Goal: Information Seeking & Learning: Learn about a topic

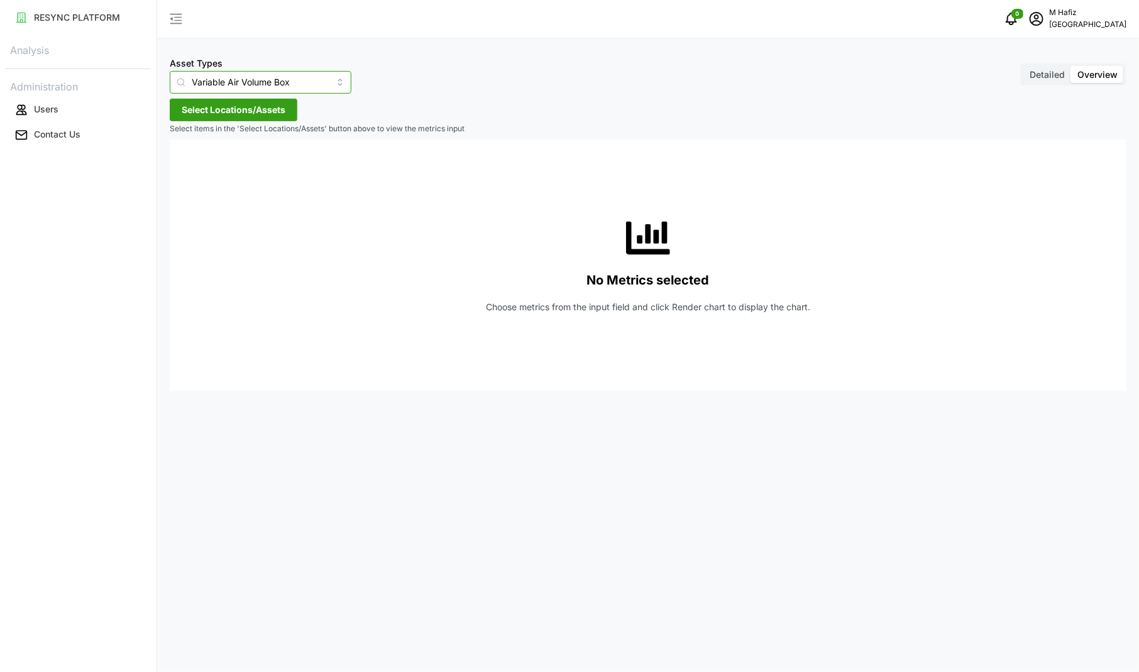
click at [306, 84] on input "Variable Air Volume Box" at bounding box center [261, 82] width 182 height 23
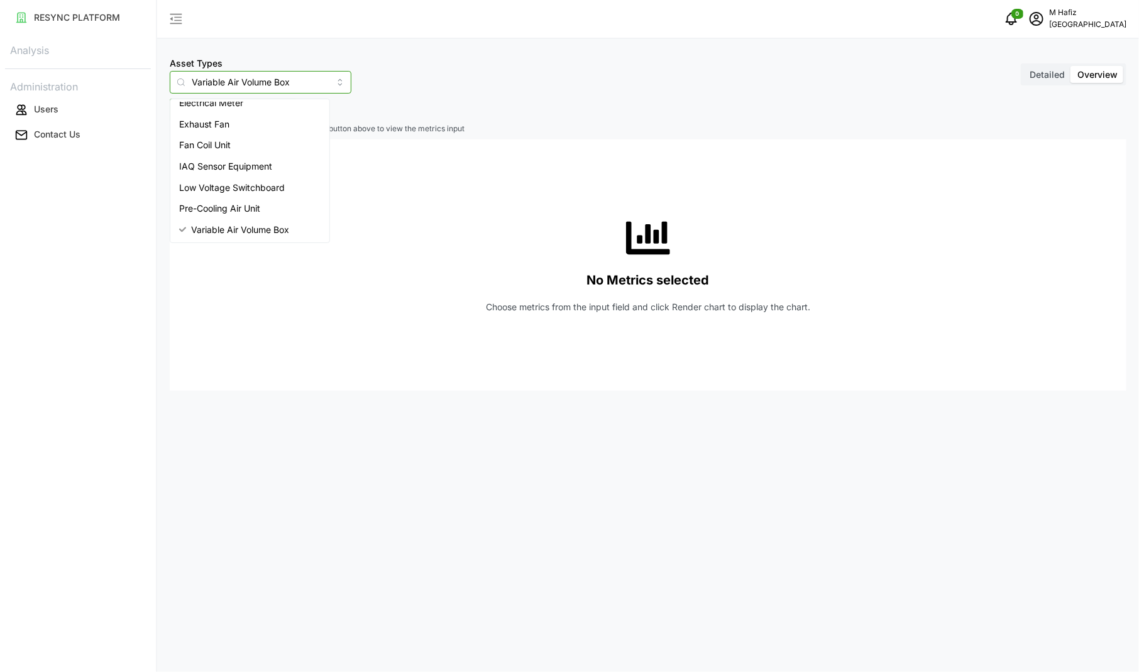
click at [277, 145] on div "Fan Coil Unit" at bounding box center [250, 144] width 154 height 21
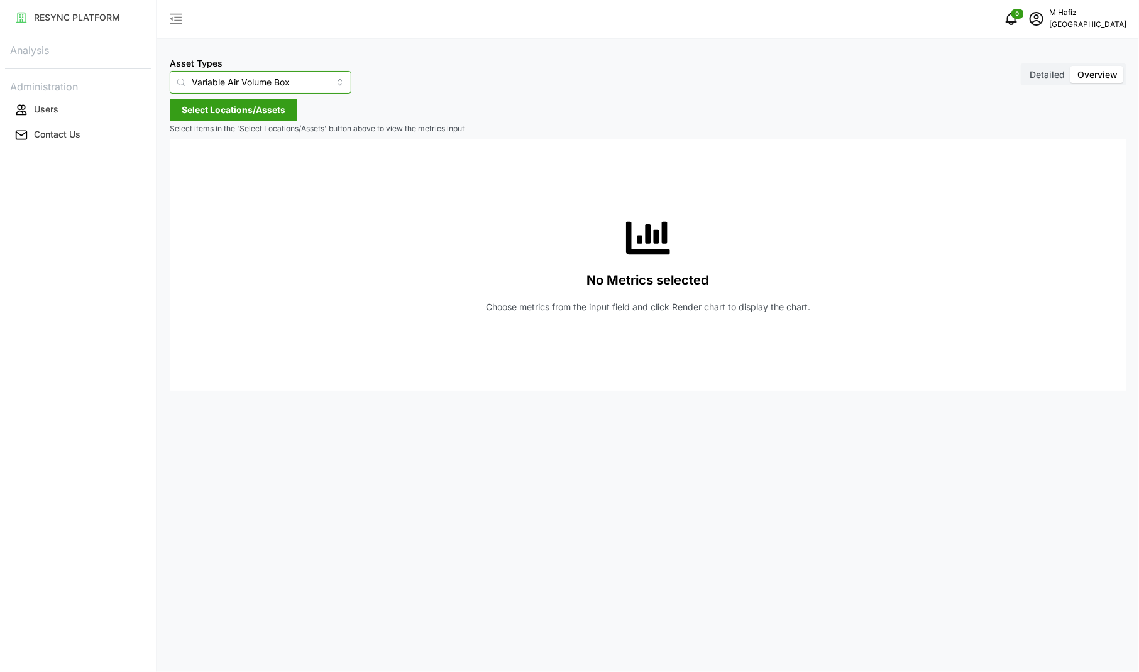
type input "Fan Coil Unit"
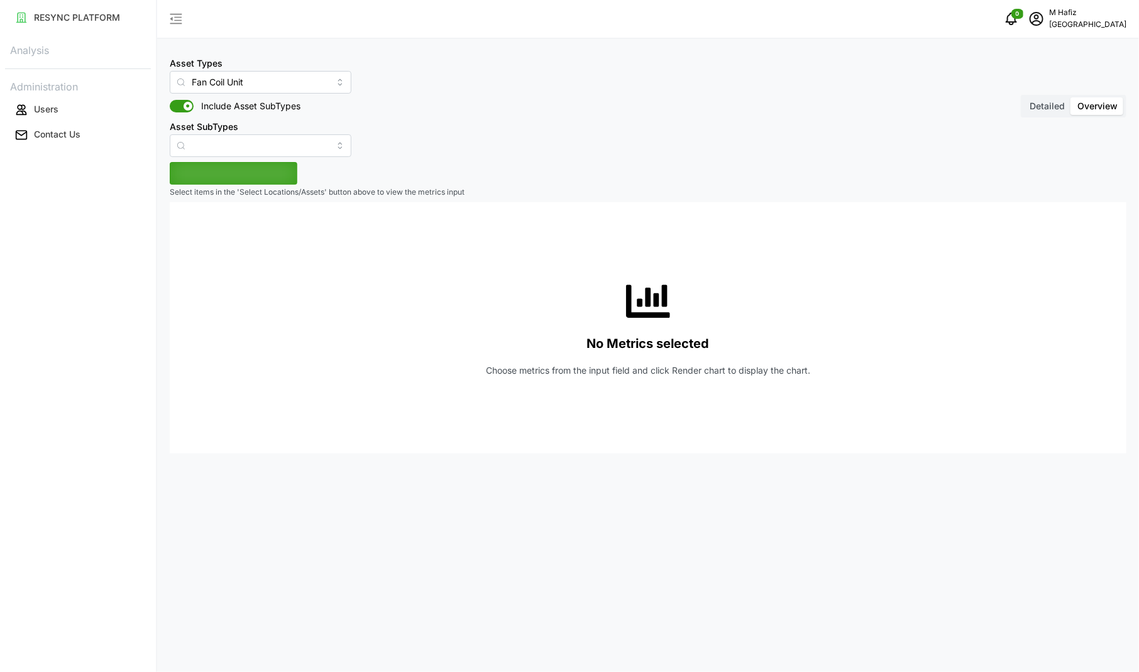
click at [263, 113] on div "Asset Types Fan Coil Unit Include Asset SubTypes Asset SubTypes" at bounding box center [261, 106] width 182 height 102
click at [261, 167] on span "Select Locations/Assets" at bounding box center [234, 173] width 104 height 21
click at [182, 231] on icon at bounding box center [186, 230] width 10 height 10
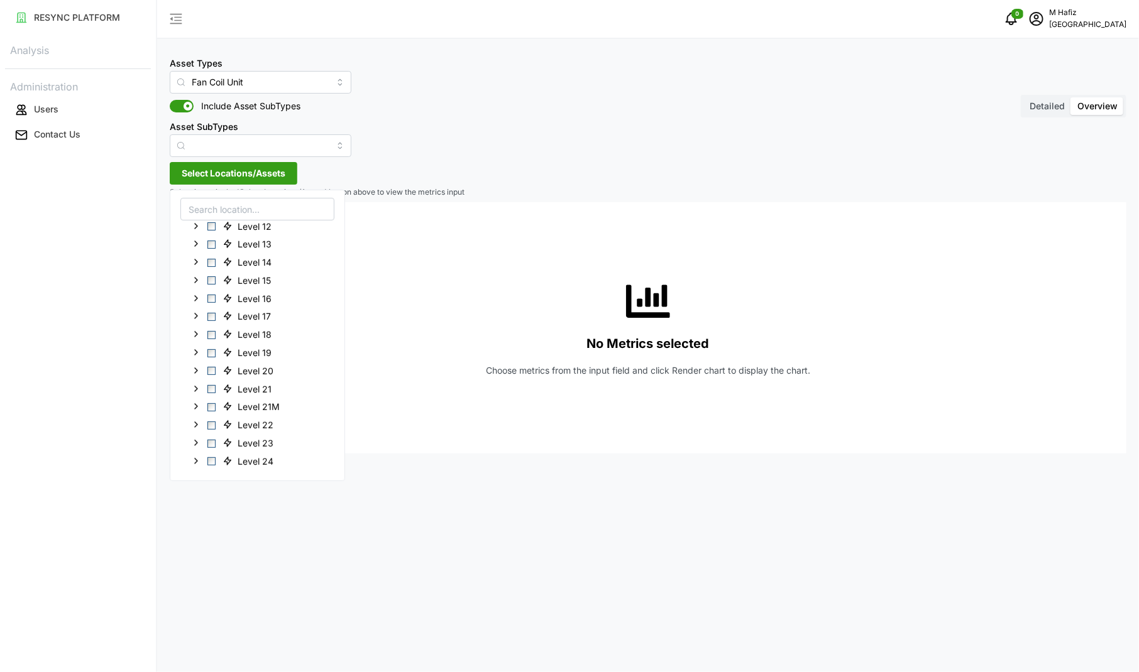
scroll to position [393, 0]
click at [209, 253] on span "Select Level 21M" at bounding box center [211, 253] width 8 height 8
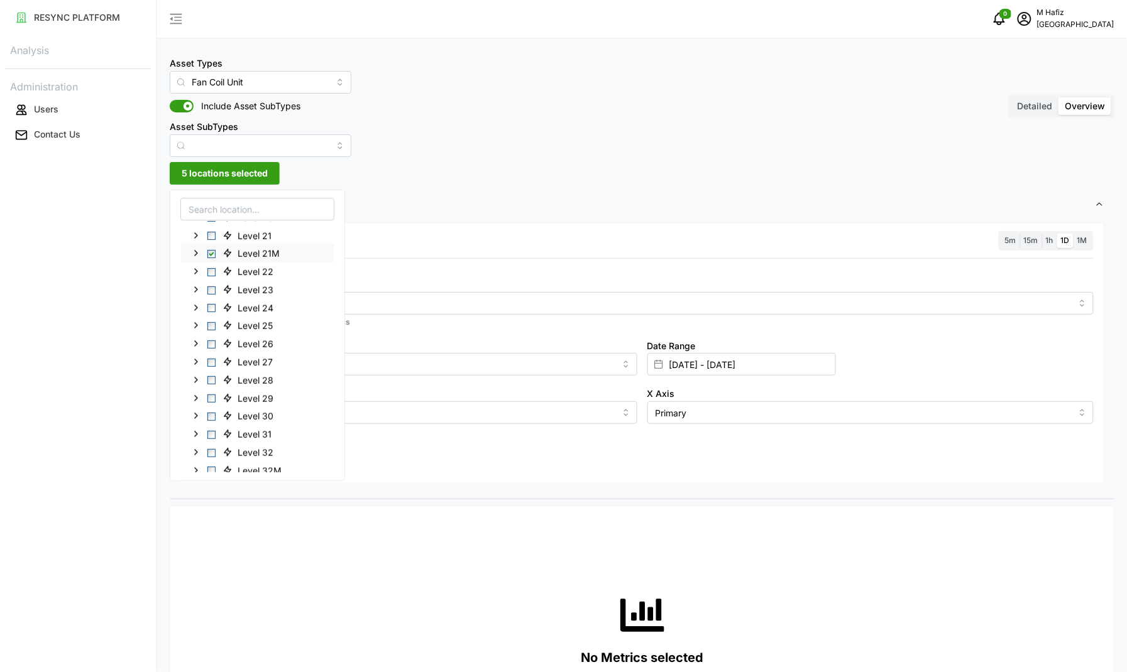
click at [197, 253] on polyline at bounding box center [196, 253] width 3 height 5
click at [223, 347] on div "FCU-OFF-21M2-01" at bounding box center [258, 343] width 154 height 18
click at [221, 344] on span "Select FCU-OFF-21M2-01" at bounding box center [221, 344] width 8 height 8
click at [558, 181] on div "Asset Types Fan Coil Unit Include Asset SubTypes Asset SubTypes Detailed Overvi…" at bounding box center [642, 669] width 970 height 1338
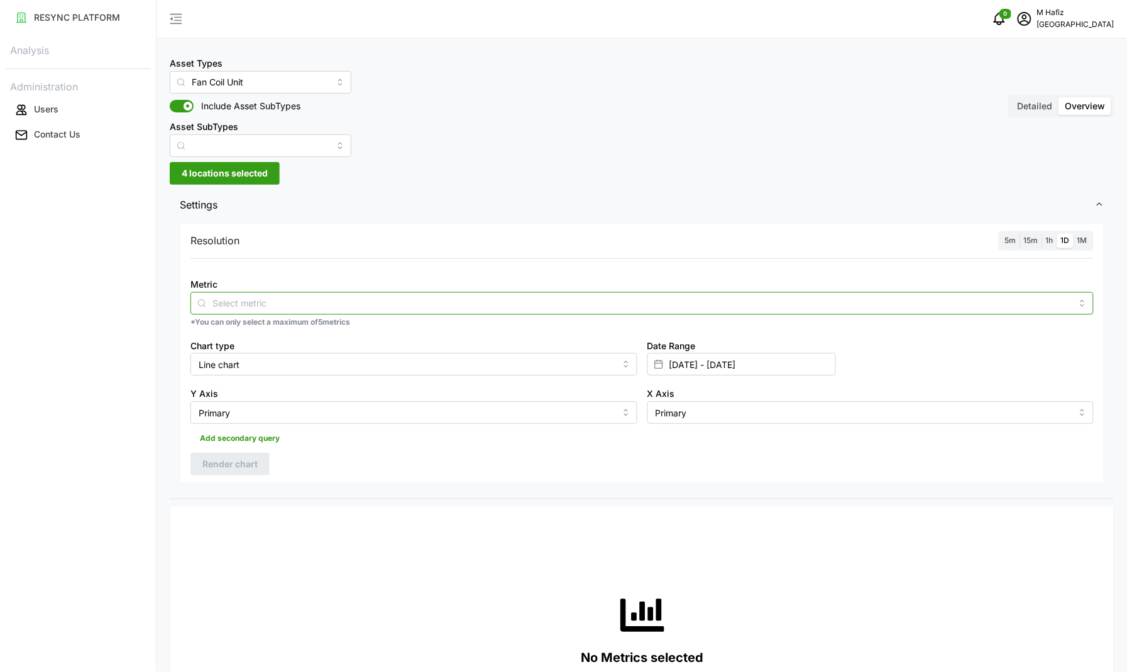
click at [291, 300] on input "Metric" at bounding box center [641, 303] width 859 height 14
click at [212, 295] on div at bounding box center [641, 303] width 903 height 23
click at [198, 303] on icon at bounding box center [202, 303] width 10 height 10
click at [1019, 244] on label "5m" at bounding box center [1010, 241] width 19 height 14
click at [1001, 234] on input "5m" at bounding box center [1001, 234] width 0 height 0
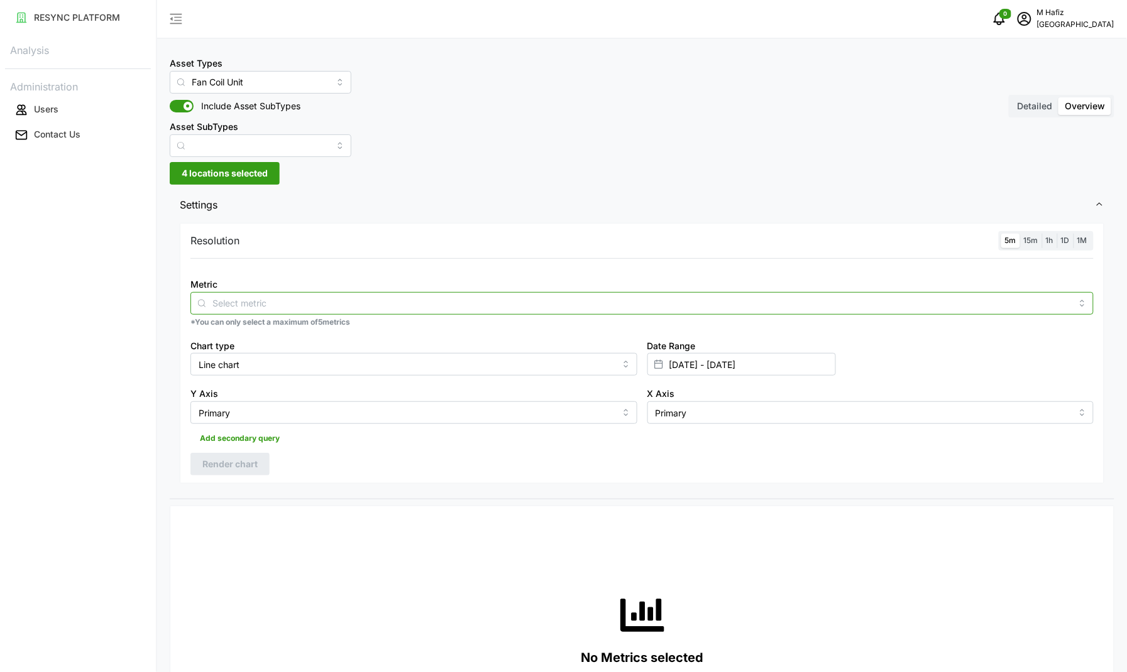
click at [303, 297] on input "Metric" at bounding box center [641, 303] width 859 height 14
type input "sw"
click at [1032, 107] on span "Detailed" at bounding box center [1034, 106] width 35 height 11
click at [1011, 97] on input "Detailed" at bounding box center [1011, 97] width 0 height 0
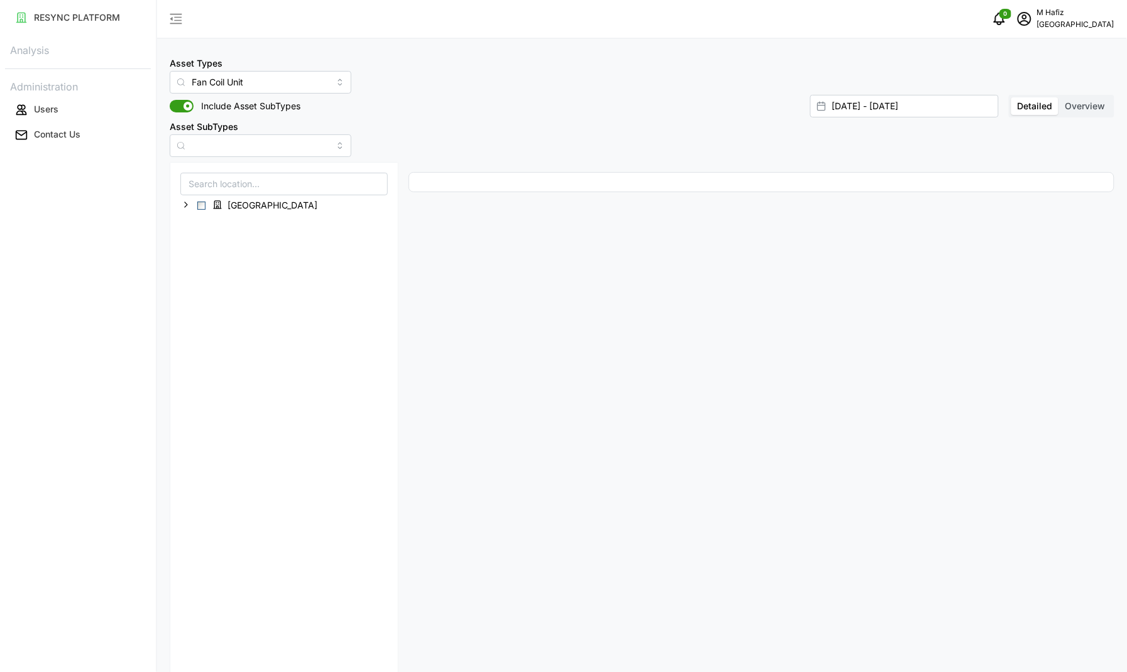
click at [1095, 107] on span "Overview" at bounding box center [1085, 106] width 40 height 11
click at [1059, 97] on input "Overview" at bounding box center [1059, 97] width 0 height 0
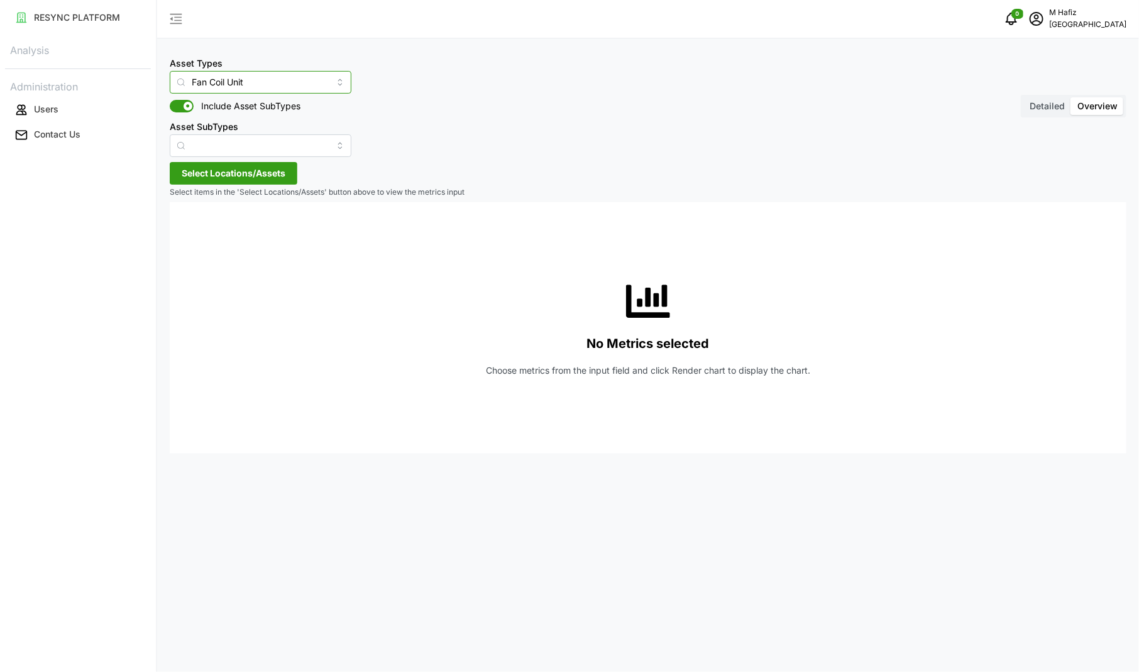
click at [296, 71] on input "Fan Coil Unit" at bounding box center [261, 82] width 182 height 23
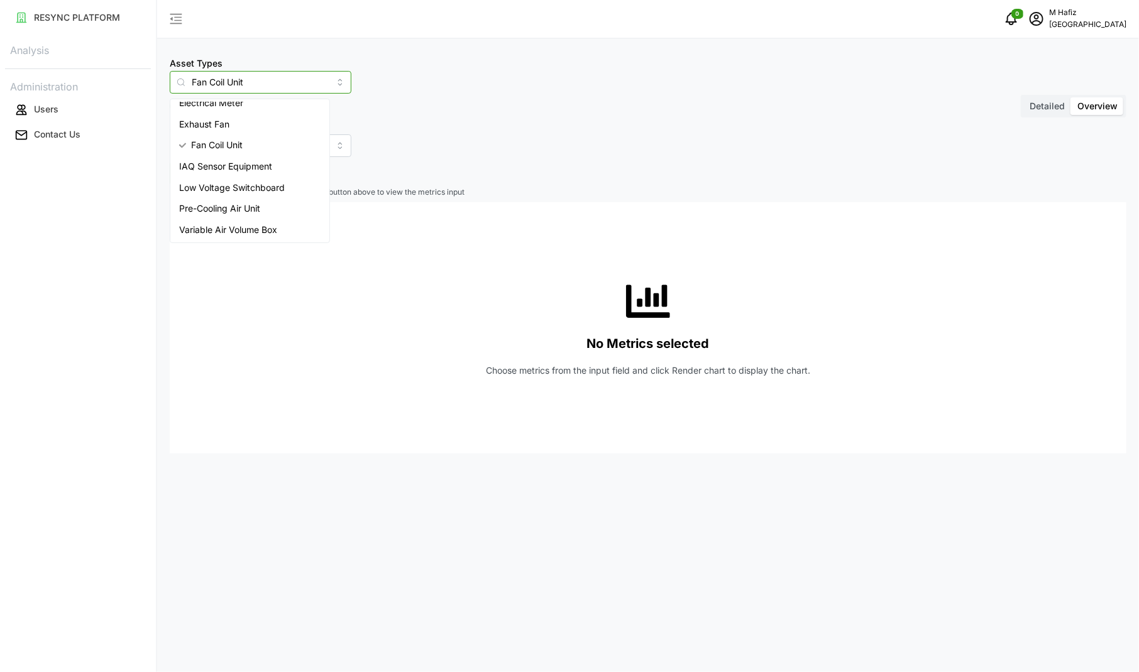
click at [234, 146] on span "Fan Coil Unit" at bounding box center [217, 145] width 52 height 14
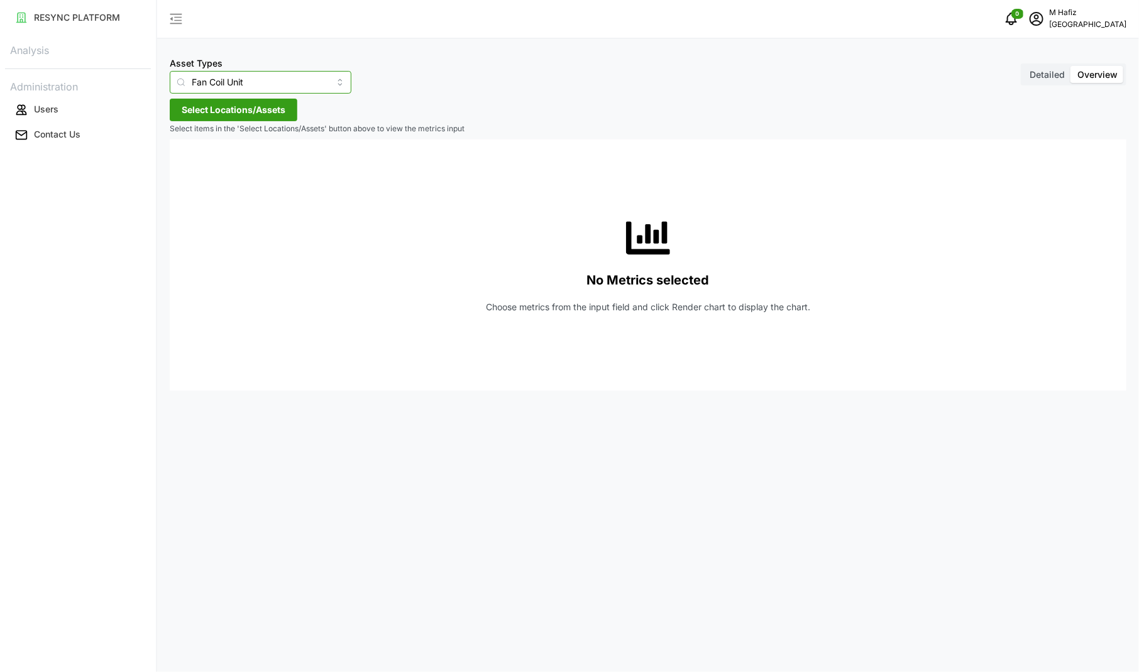
type input "Air Handling Unit"
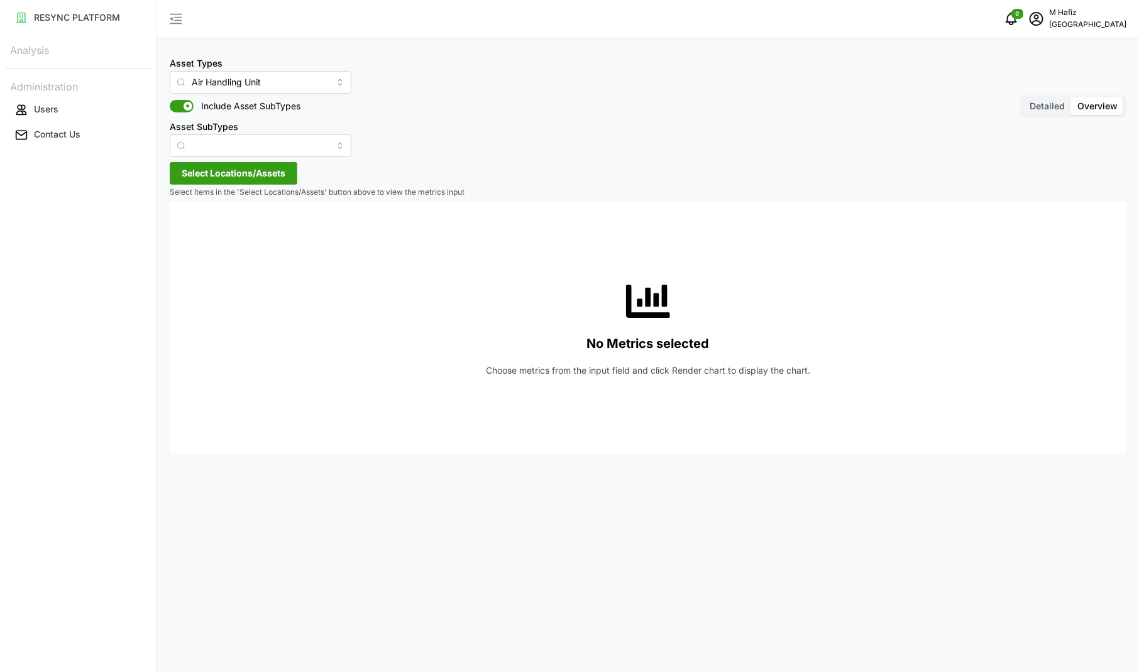
click at [179, 11] on icon "button" at bounding box center [175, 18] width 15 height 15
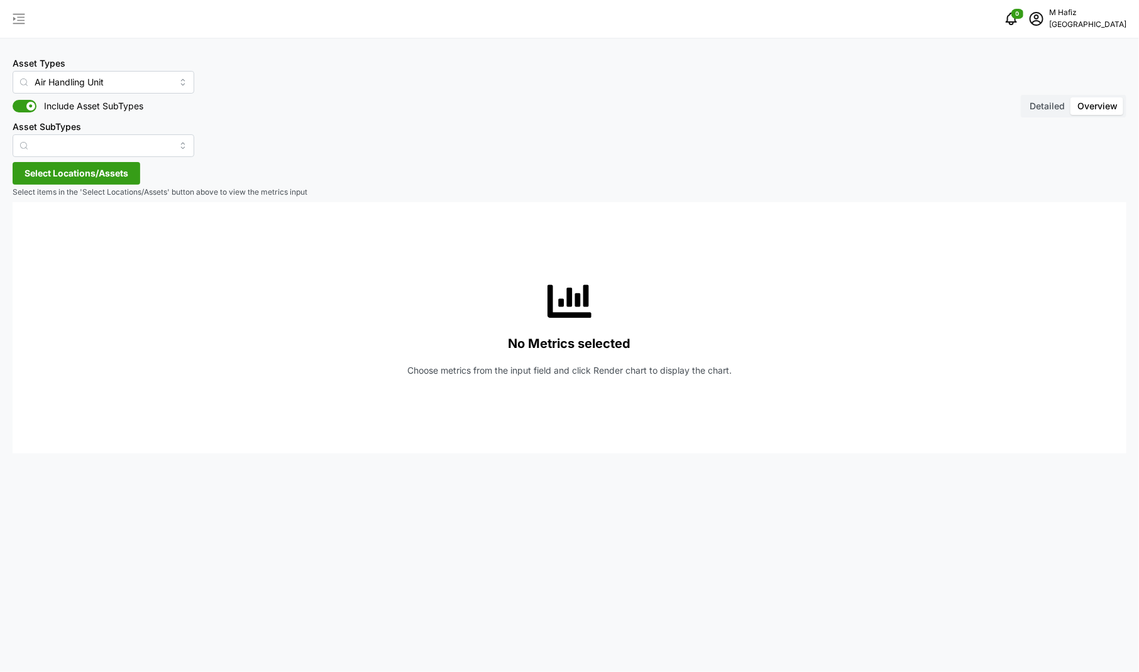
click at [11, 16] on icon "button" at bounding box center [18, 18] width 15 height 15
